Goal: Complete application form

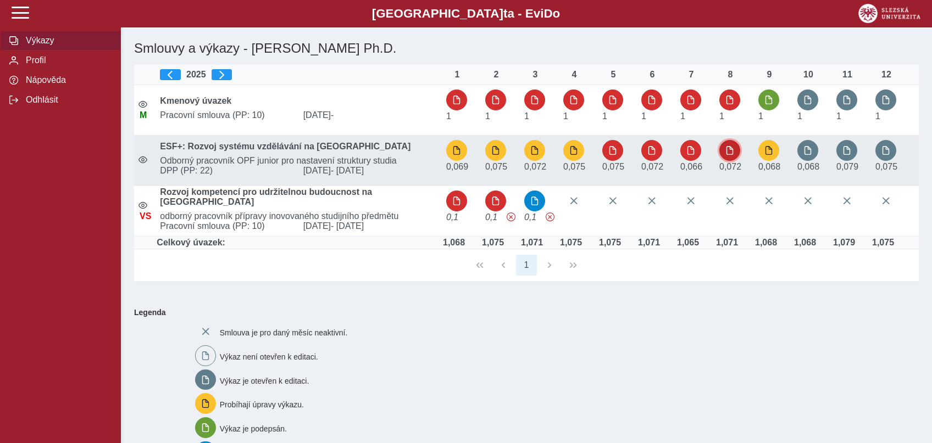
click at [729, 149] on span "button" at bounding box center [729, 150] width 9 height 9
click at [690, 148] on span "button" at bounding box center [690, 150] width 9 height 9
click at [730, 152] on span "button" at bounding box center [729, 150] width 9 height 9
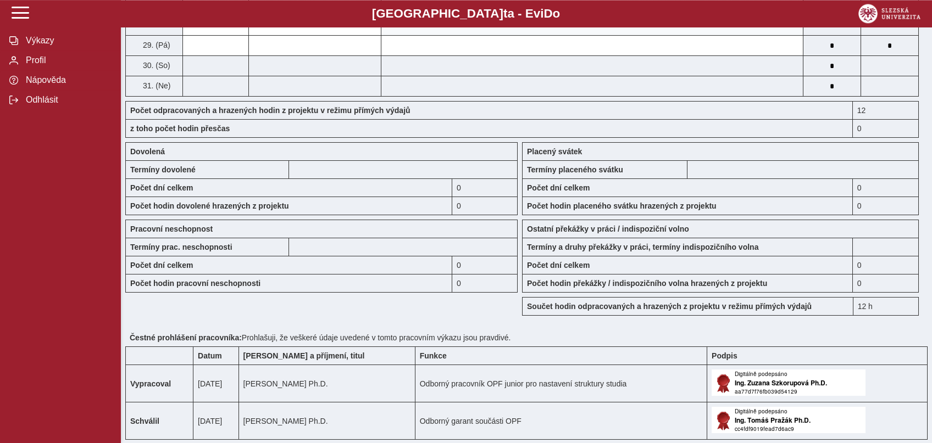
scroll to position [932, 0]
